Goal: Obtain resource: Obtain resource

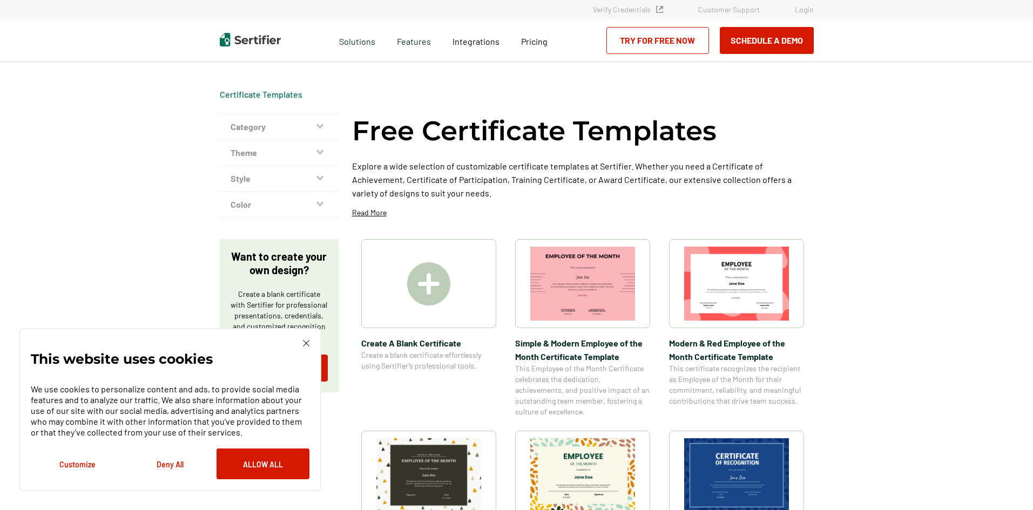
click at [715, 478] on img at bounding box center [736, 476] width 105 height 74
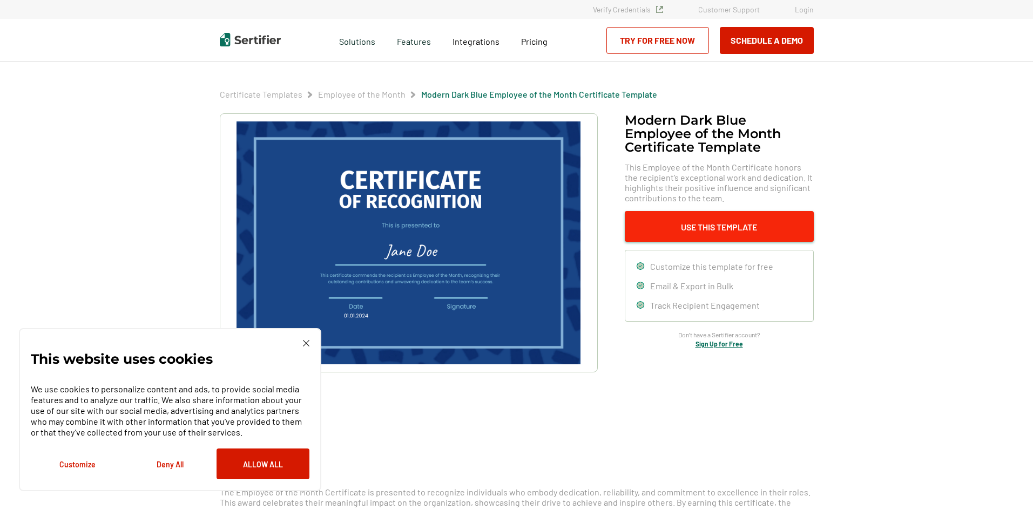
click at [731, 222] on button "Use This Template" at bounding box center [719, 226] width 189 height 31
